Goal: Task Accomplishment & Management: Use online tool/utility

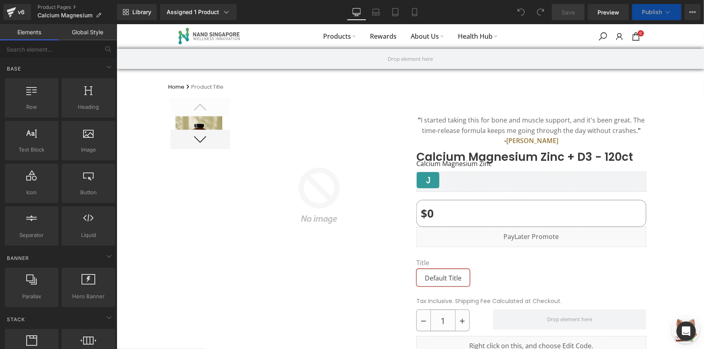
click at [269, 14] on div "Library Assigned 1 Product Product Preview Calcium Magnesium Zinc + D3 - 120ct …" at bounding box center [410, 12] width 587 height 16
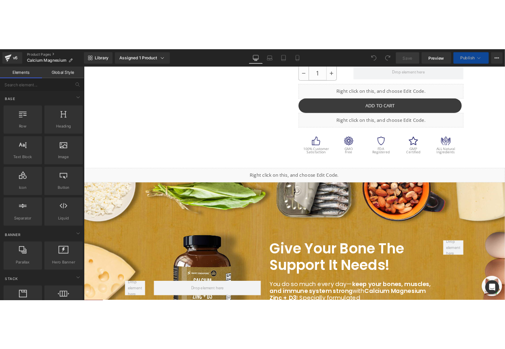
scroll to position [293, 0]
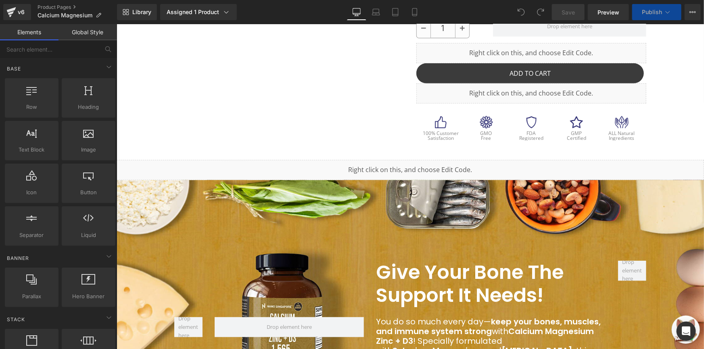
click at [392, 166] on div "Liquid" at bounding box center [409, 170] width 587 height 20
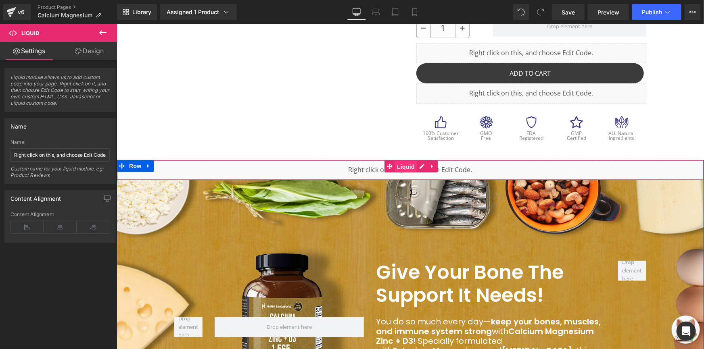
click at [405, 165] on span "Liquid" at bounding box center [405, 167] width 22 height 12
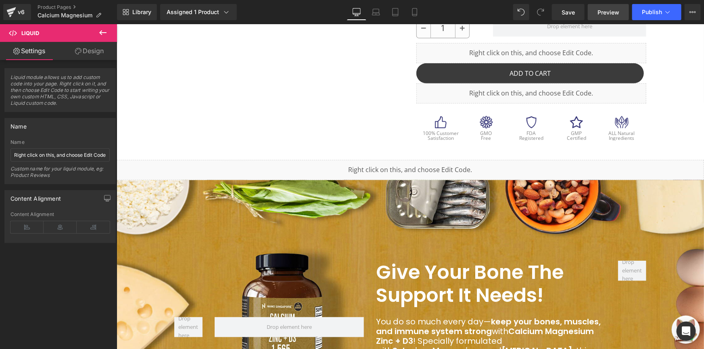
click at [608, 9] on span "Preview" at bounding box center [608, 12] width 22 height 8
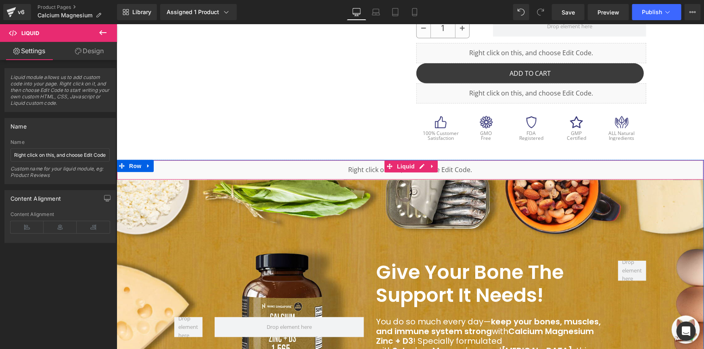
click at [427, 165] on link at bounding box center [432, 166] width 10 height 12
drag, startPoint x: 397, startPoint y: 165, endPoint x: 398, endPoint y: 169, distance: 4.7
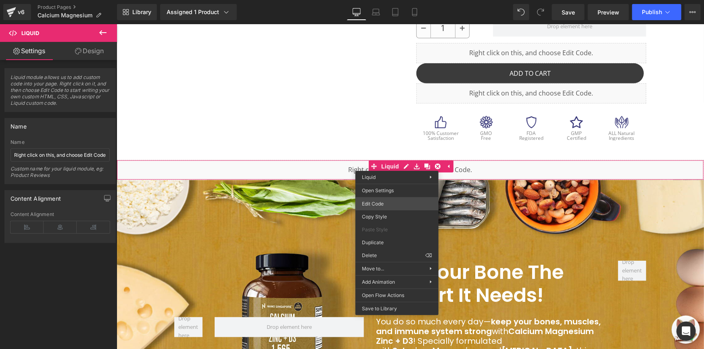
click at [405, 0] on div "Liquid You are previewing how the will restyle your page. You can not edit Elem…" at bounding box center [352, 0] width 704 height 0
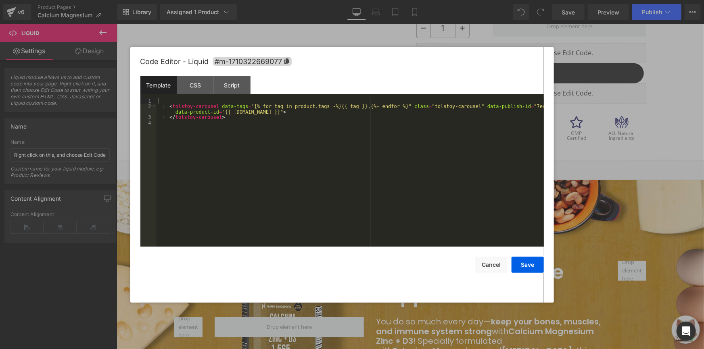
click at [352, 131] on div "< tolstoy-carousel data-tags = "{% for tag in product.tags -%}{{ tag }},{%- end…" at bounding box center [350, 177] width 387 height 159
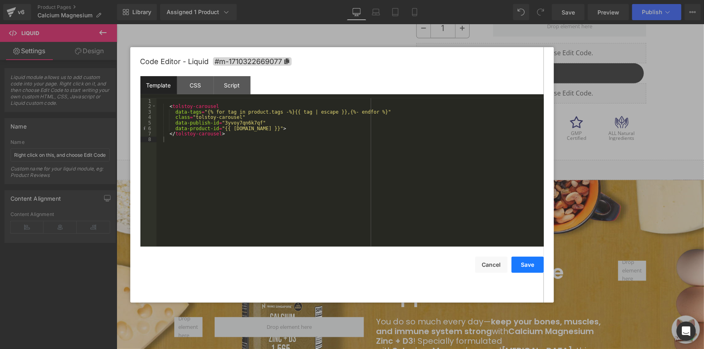
click at [524, 264] on button "Save" at bounding box center [527, 265] width 32 height 16
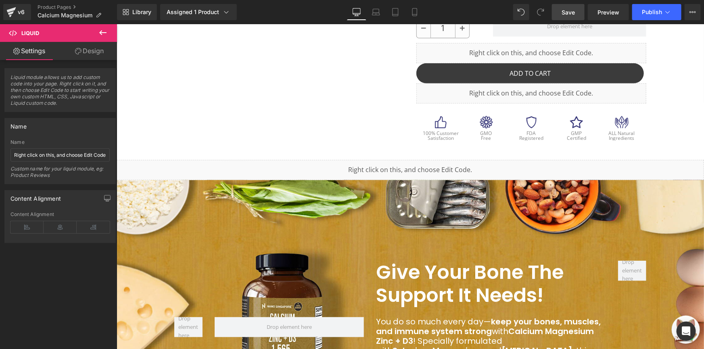
click at [578, 14] on link "Save" at bounding box center [568, 12] width 33 height 16
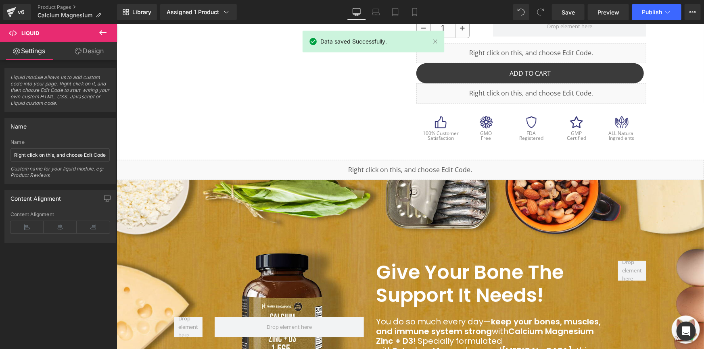
click at [107, 33] on icon at bounding box center [103, 33] width 10 height 10
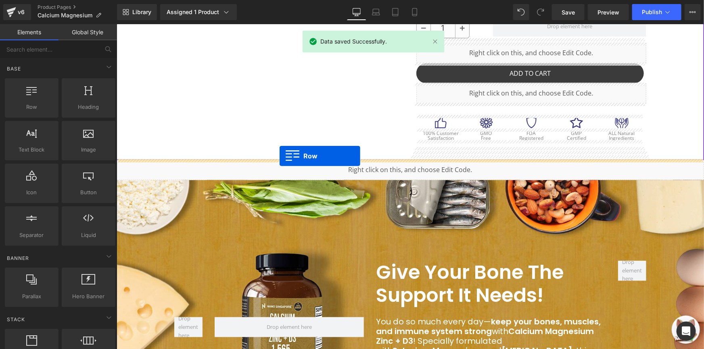
drag, startPoint x: 154, startPoint y: 127, endPoint x: 279, endPoint y: 156, distance: 128.3
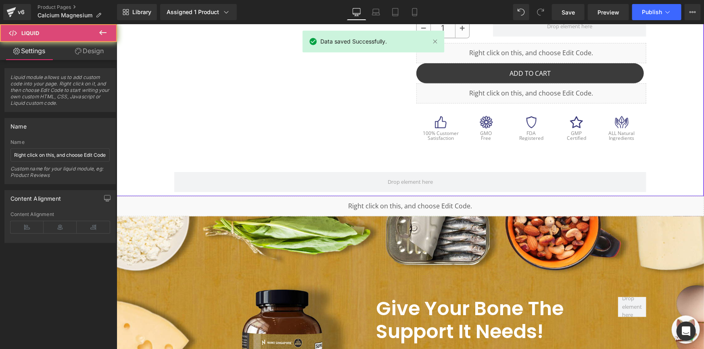
click at [342, 205] on div "Liquid" at bounding box center [409, 206] width 587 height 20
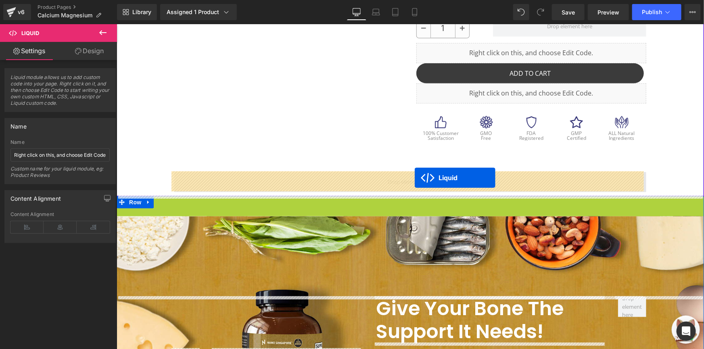
drag, startPoint x: 405, startPoint y: 201, endPoint x: 414, endPoint y: 177, distance: 25.4
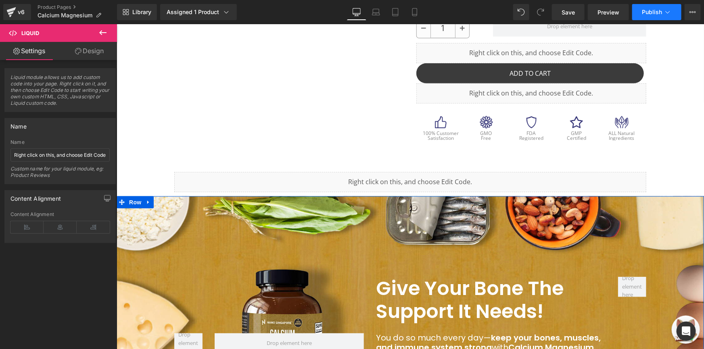
click at [638, 12] on button "Publish" at bounding box center [656, 12] width 49 height 16
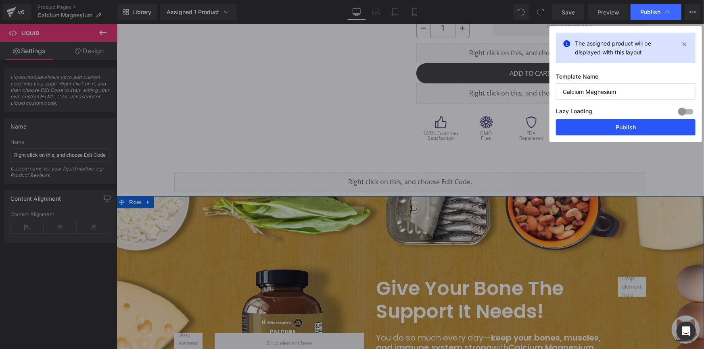
click at [607, 129] on button "Publish" at bounding box center [626, 127] width 140 height 16
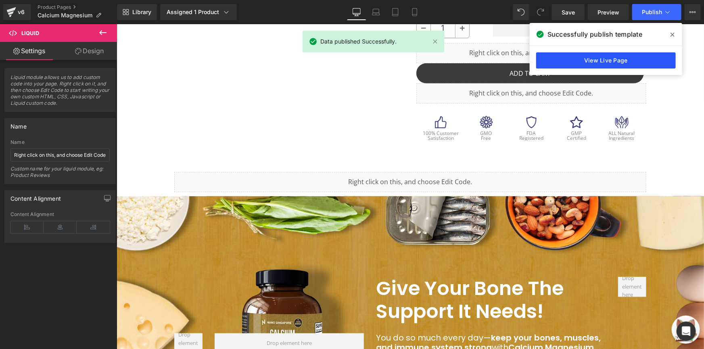
click at [582, 60] on link "View Live Page" at bounding box center [606, 60] width 140 height 16
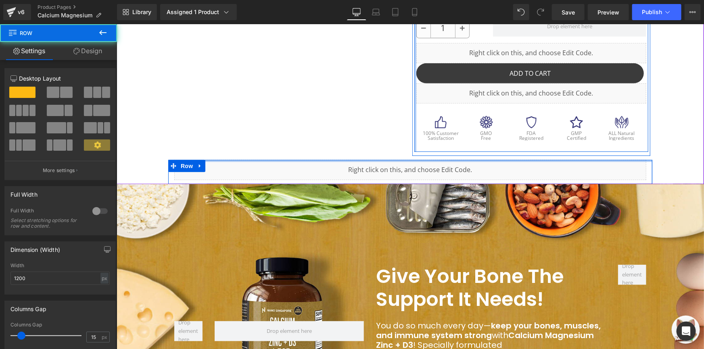
drag, startPoint x: 405, startPoint y: 167, endPoint x: 413, endPoint y: 140, distance: 27.4
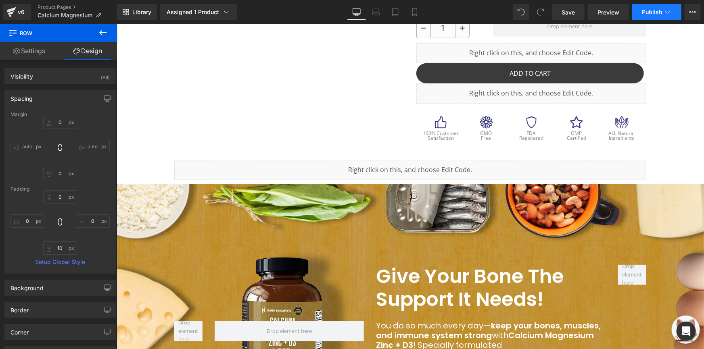
click at [639, 11] on button "Publish" at bounding box center [656, 12] width 49 height 16
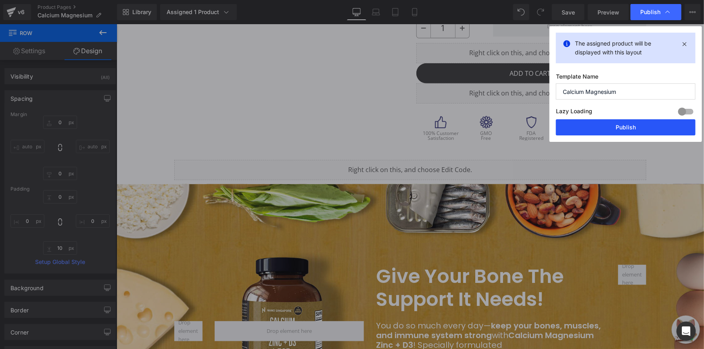
click at [611, 135] on button "Publish" at bounding box center [626, 127] width 140 height 16
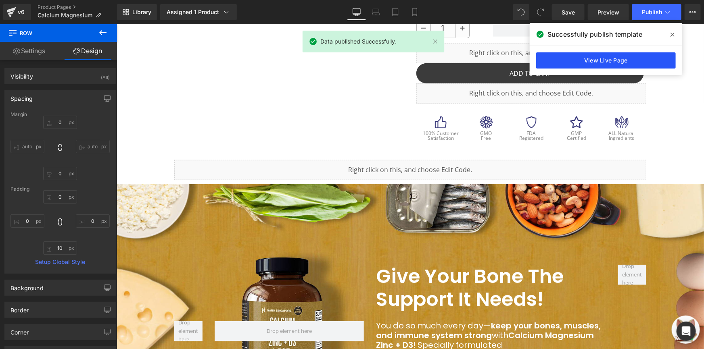
click at [557, 61] on link "View Live Page" at bounding box center [606, 60] width 140 height 16
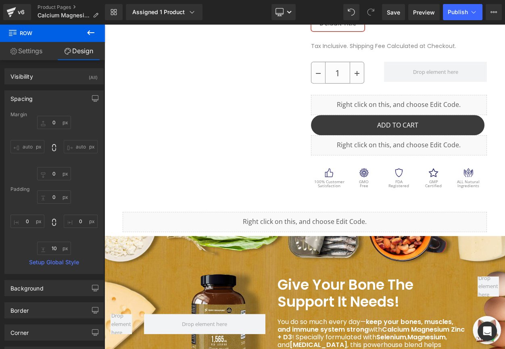
click at [44, 3] on div "v6 Product Pages Calcium Magnesium" at bounding box center [52, 12] width 105 height 24
click at [44, 6] on link "Product Pages" at bounding box center [71, 7] width 67 height 6
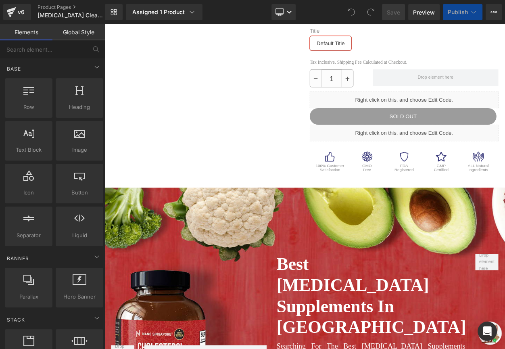
scroll to position [257, 0]
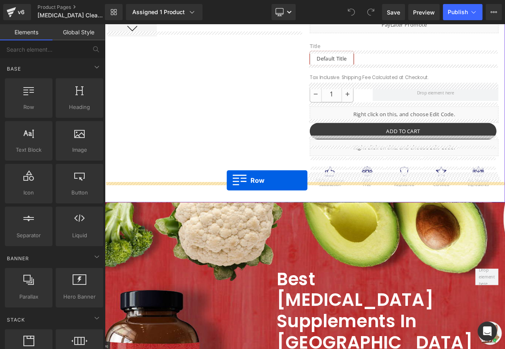
drag, startPoint x: 133, startPoint y: 129, endPoint x: 253, endPoint y: 214, distance: 147.6
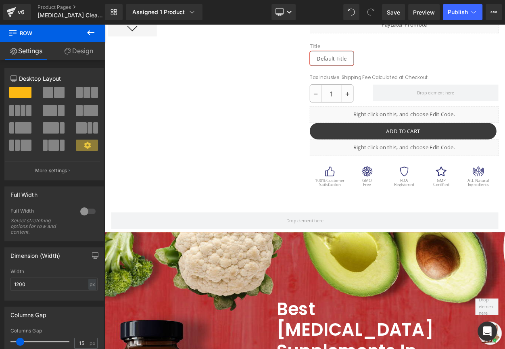
click at [93, 36] on icon at bounding box center [91, 33] width 10 height 10
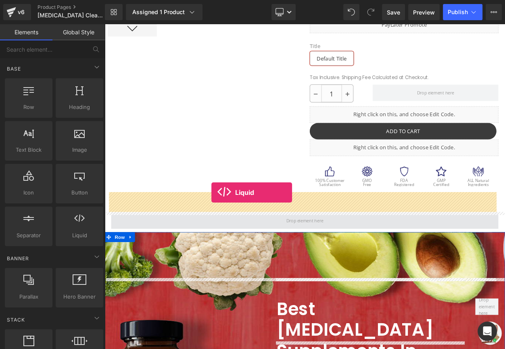
drag, startPoint x: 181, startPoint y: 253, endPoint x: 235, endPoint y: 232, distance: 58.0
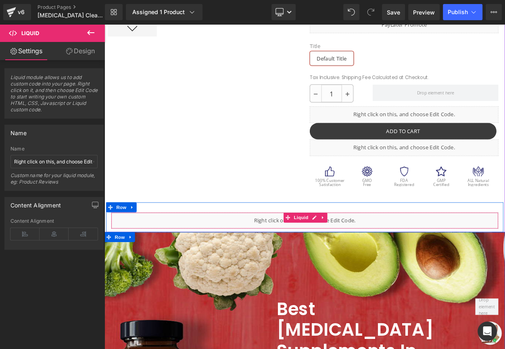
click at [213, 253] on div "Liquid" at bounding box center [349, 263] width 472 height 20
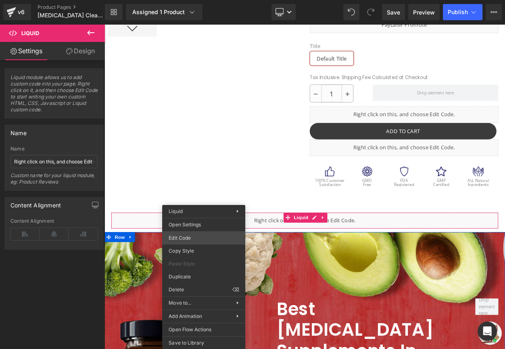
click at [216, 0] on div "Liquid You are previewing how the will restyle your page. You can not edit Elem…" at bounding box center [252, 0] width 505 height 0
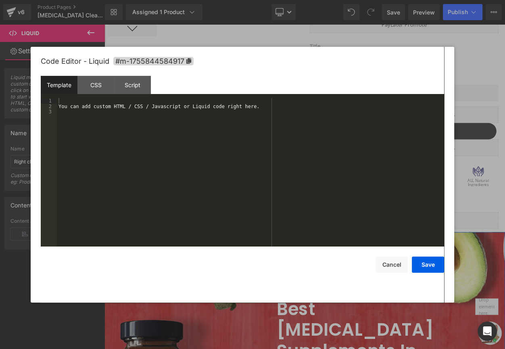
click at [253, 136] on div "You can add custom HTML / CSS / Javascript or Liquid code right here." at bounding box center [250, 177] width 387 height 159
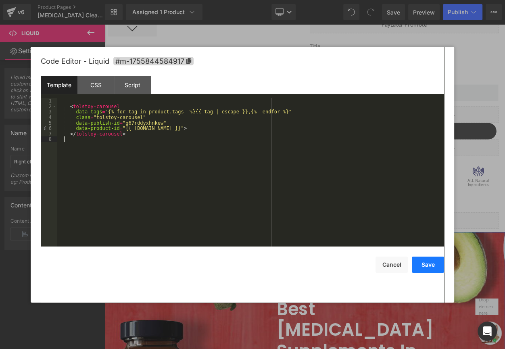
click at [433, 264] on button "Save" at bounding box center [428, 265] width 32 height 16
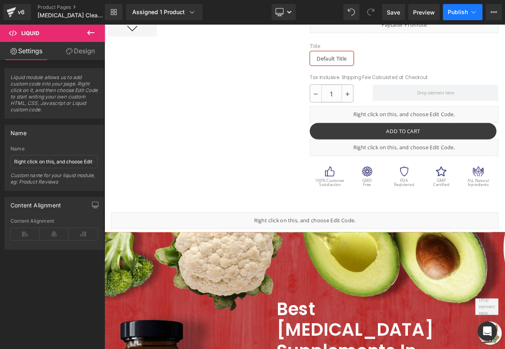
click at [447, 15] on button "Publish" at bounding box center [463, 12] width 40 height 16
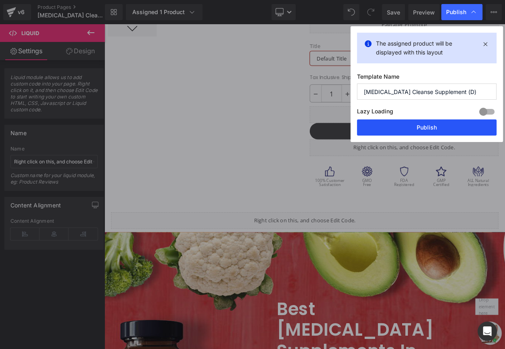
click at [436, 125] on button "Publish" at bounding box center [427, 127] width 140 height 16
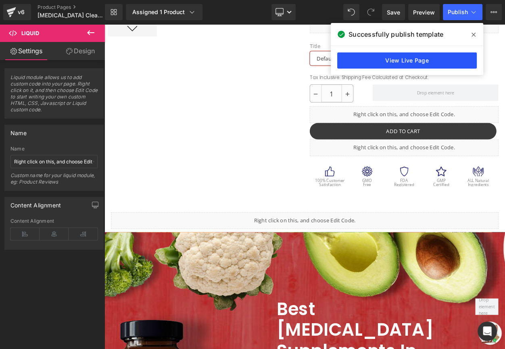
click at [403, 63] on link "View Live Page" at bounding box center [407, 60] width 140 height 16
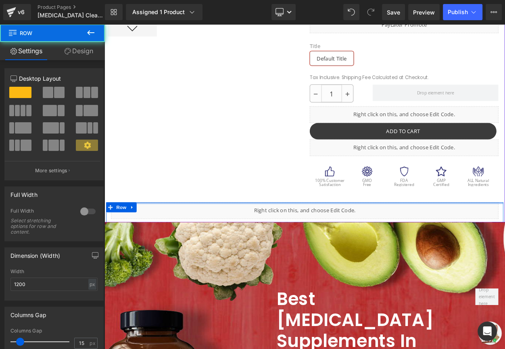
drag, startPoint x: 319, startPoint y: 225, endPoint x: 322, endPoint y: 157, distance: 68.6
click at [322, 157] on div at bounding box center [348, 50] width 488 height 431
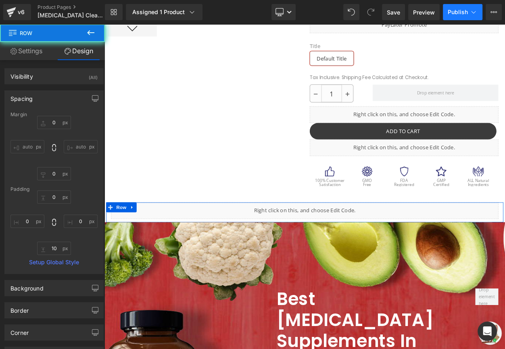
click at [451, 19] on button "Publish" at bounding box center [463, 12] width 40 height 16
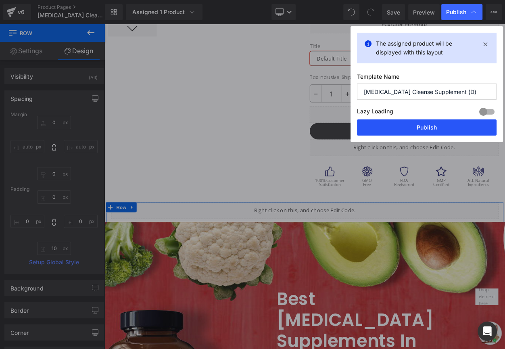
click at [426, 122] on button "Publish" at bounding box center [427, 127] width 140 height 16
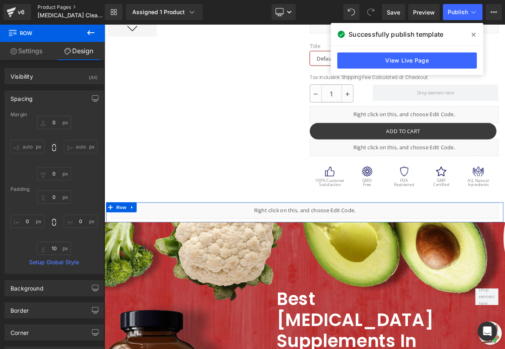
click at [45, 5] on link "Product Pages" at bounding box center [78, 7] width 81 height 6
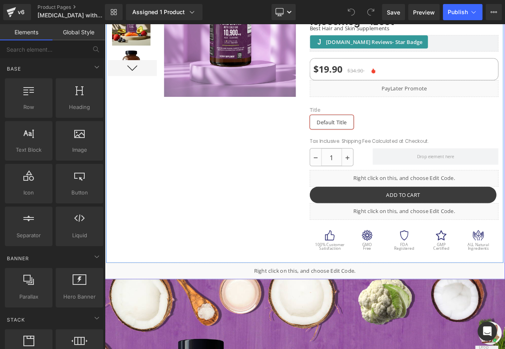
scroll to position [183, 0]
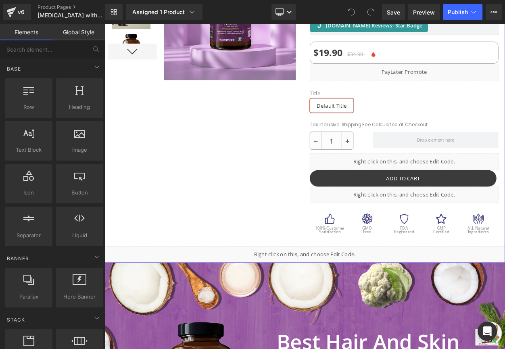
click at [300, 307] on div "Liquid" at bounding box center [348, 305] width 488 height 20
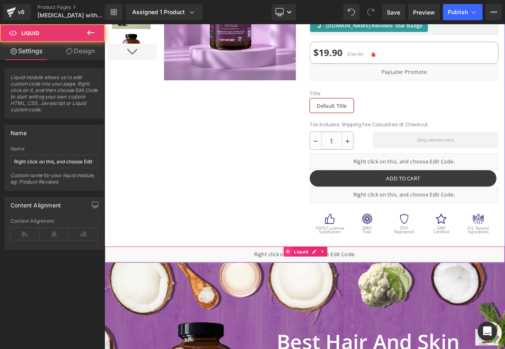
click at [330, 301] on span at bounding box center [328, 301] width 10 height 12
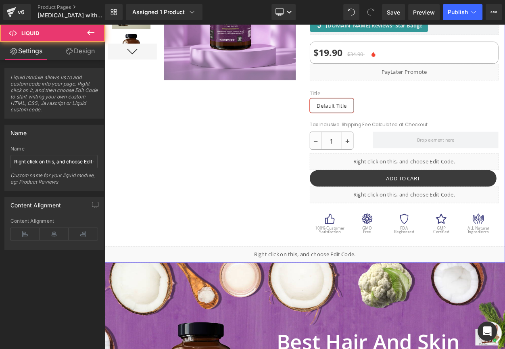
click at [289, 301] on div "Liquid" at bounding box center [348, 305] width 488 height 20
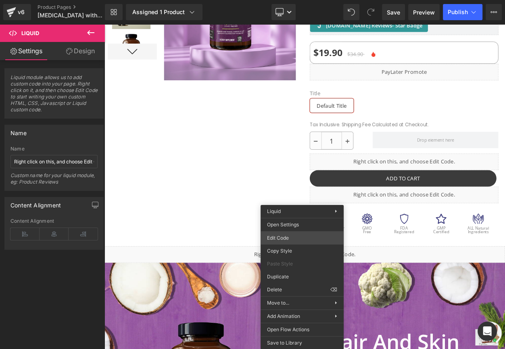
click at [305, 0] on div "Liquid You are previewing how the will restyle your page. You can not edit Elem…" at bounding box center [252, 0] width 505 height 0
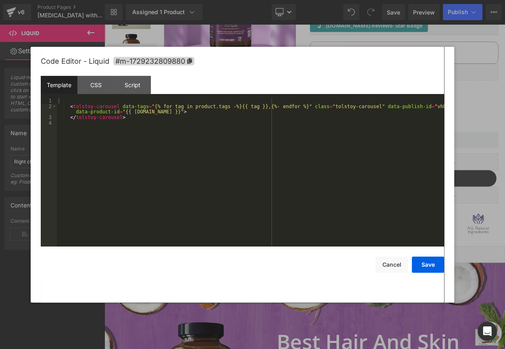
click at [285, 138] on div "< tolstoy-carousel data-tags = "{% for tag in product.tags -%}{{ tag }},{%- end…" at bounding box center [250, 177] width 387 height 159
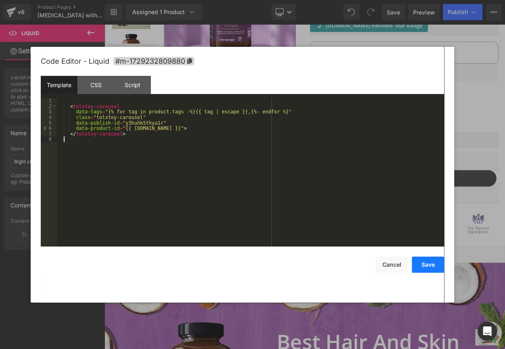
click at [422, 266] on button "Save" at bounding box center [428, 265] width 32 height 16
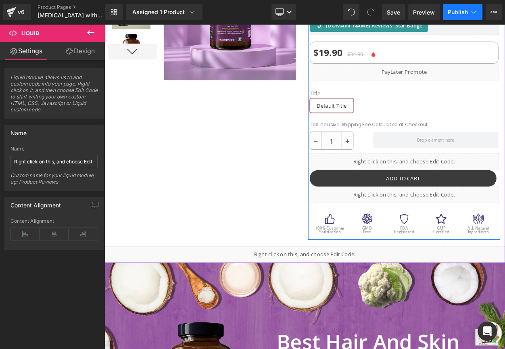
click at [467, 18] on button "Publish" at bounding box center [463, 12] width 40 height 16
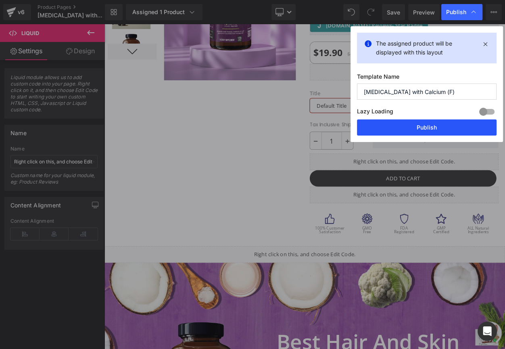
click at [448, 120] on button "Publish" at bounding box center [427, 127] width 140 height 16
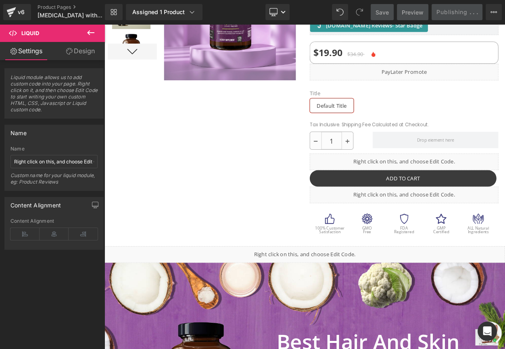
scroll to position [73, 0]
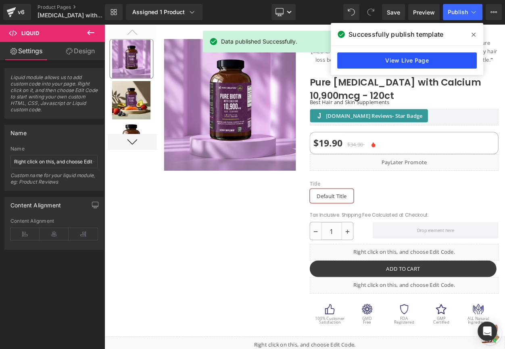
click at [432, 67] on link "View Live Page" at bounding box center [407, 60] width 140 height 16
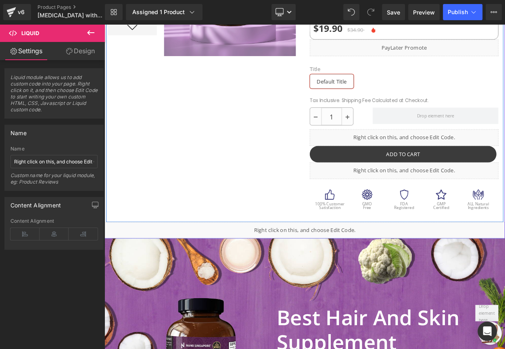
scroll to position [220, 0]
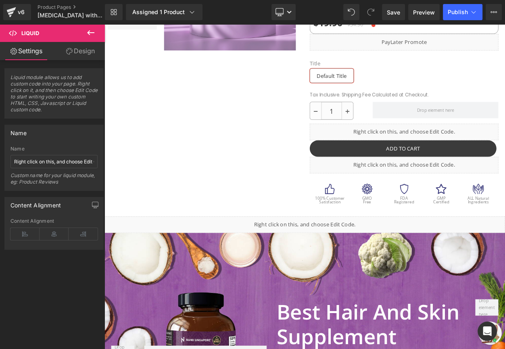
click at [89, 36] on icon at bounding box center [91, 33] width 10 height 10
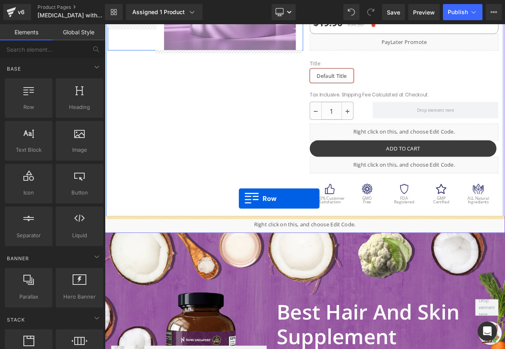
drag, startPoint x: 135, startPoint y: 130, endPoint x: 269, endPoint y: 240, distance: 173.4
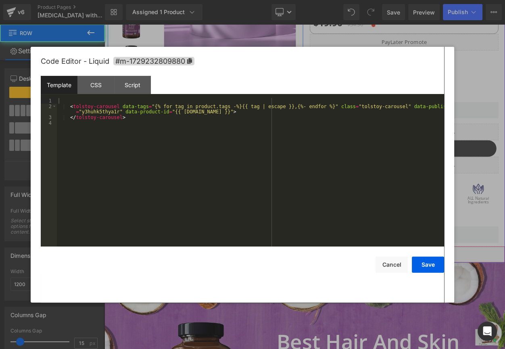
click at [359, 301] on link at bounding box center [360, 301] width 10 height 12
click at [390, 264] on button "Cancel" at bounding box center [392, 265] width 32 height 16
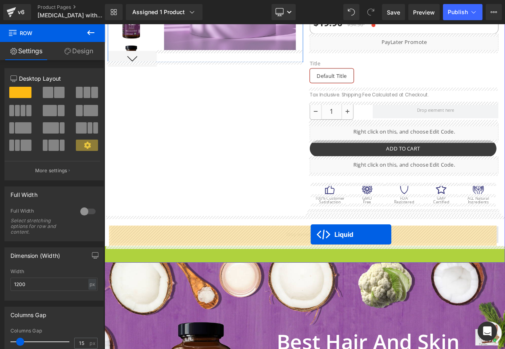
drag, startPoint x: 332, startPoint y: 298, endPoint x: 356, endPoint y: 280, distance: 30.2
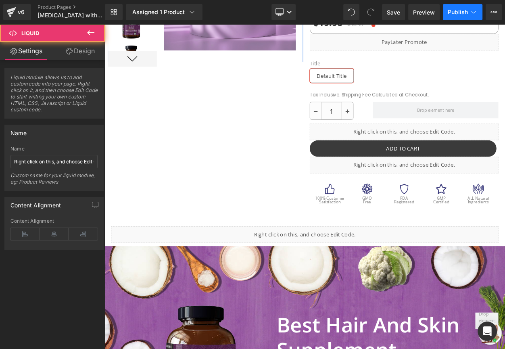
click at [459, 13] on span "Publish" at bounding box center [458, 12] width 20 height 6
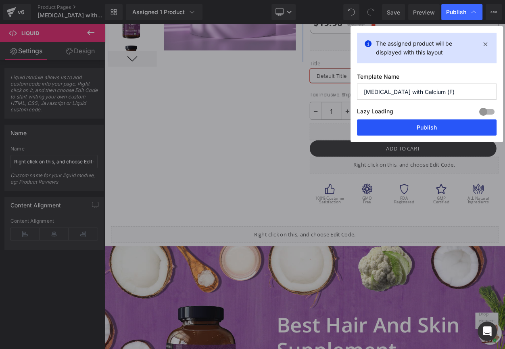
click at [431, 132] on button "Publish" at bounding box center [427, 127] width 140 height 16
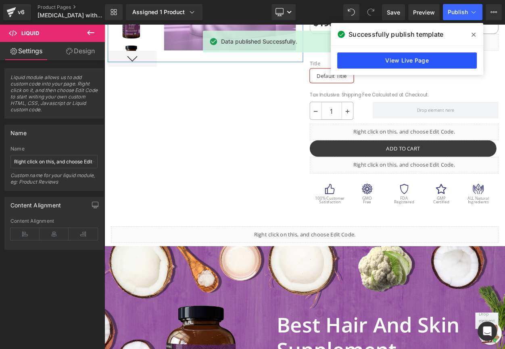
click at [385, 65] on link "View Live Page" at bounding box center [407, 60] width 140 height 16
